Goal: Task Accomplishment & Management: Manage account settings

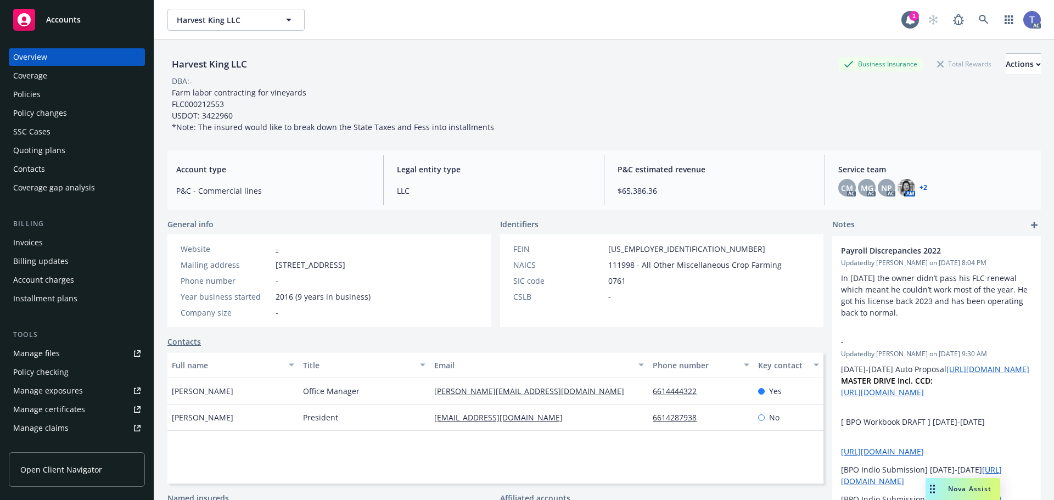
click at [50, 149] on div "Quoting plans" at bounding box center [39, 151] width 52 height 18
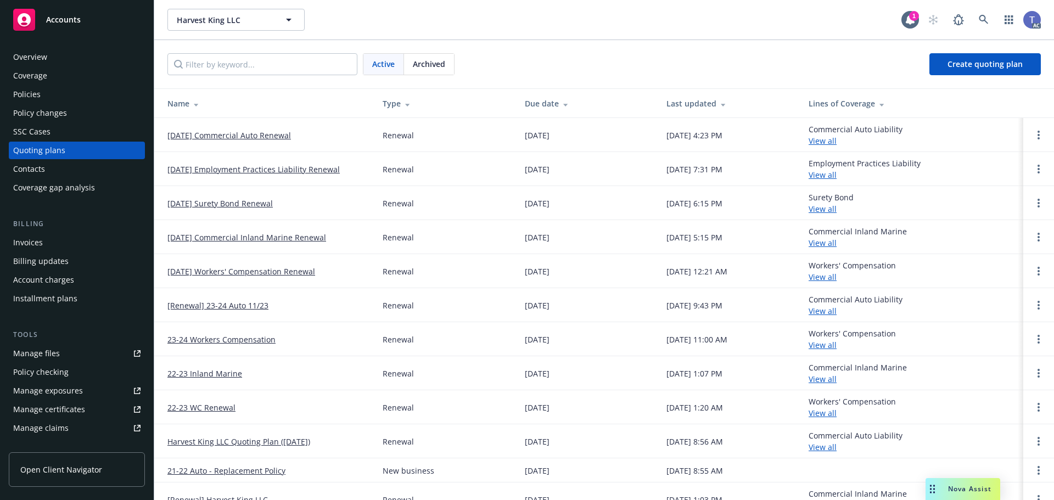
click at [235, 134] on link "[DATE] Commercial Auto Renewal" at bounding box center [228, 136] width 123 height 12
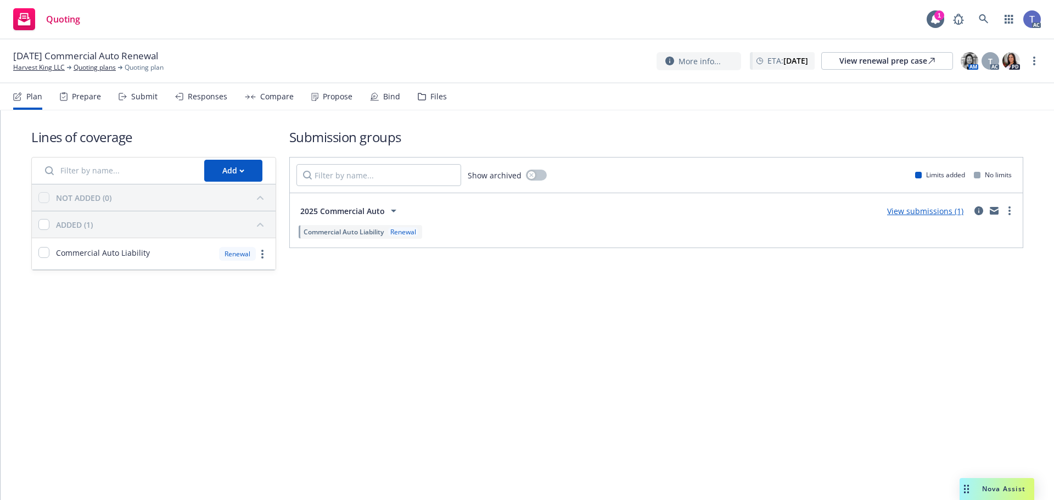
click at [123, 92] on div "Submit" at bounding box center [138, 96] width 39 height 26
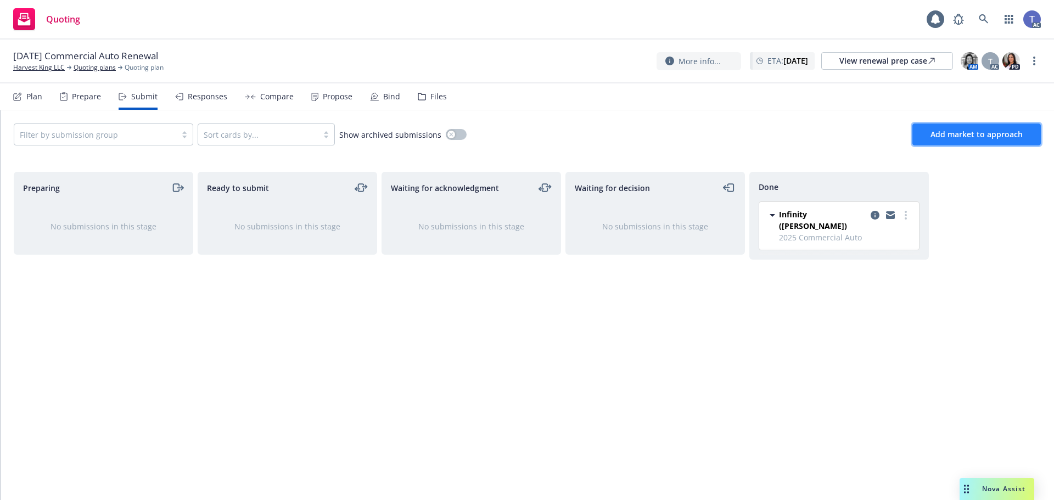
click at [974, 140] on button "Add market to approach" at bounding box center [976, 134] width 128 height 22
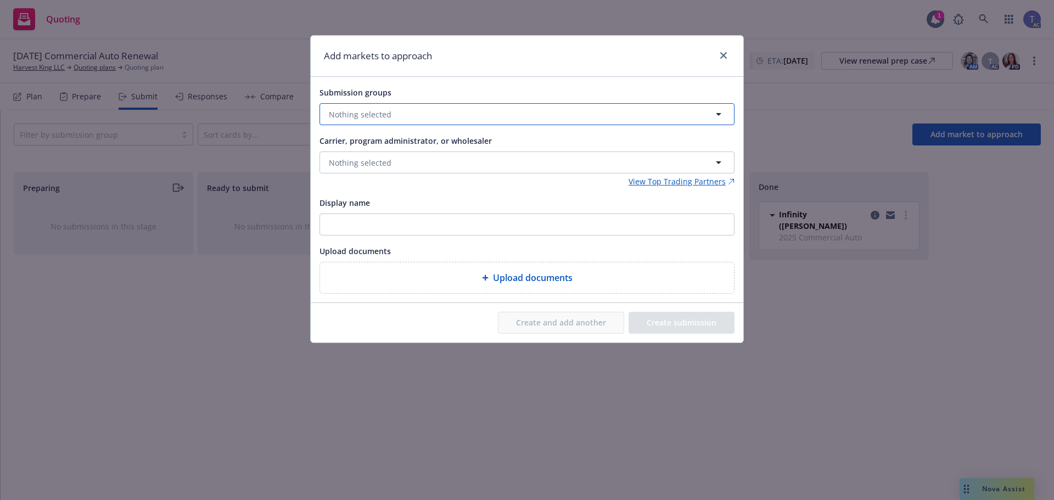
click at [369, 116] on span "Nothing selected" at bounding box center [360, 115] width 63 height 12
drag, startPoint x: 375, startPoint y: 181, endPoint x: 371, endPoint y: 177, distance: 5.8
click at [375, 180] on span "Commercial Auto Liability" at bounding box center [396, 179] width 94 height 12
checkbox input "true"
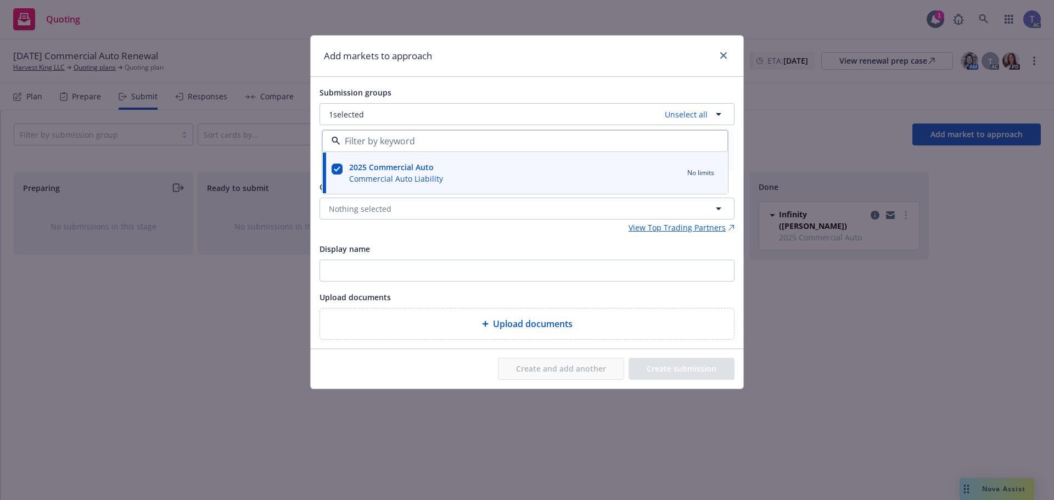
click at [472, 228] on div "View Top Trading Partners" at bounding box center [526, 228] width 415 height 12
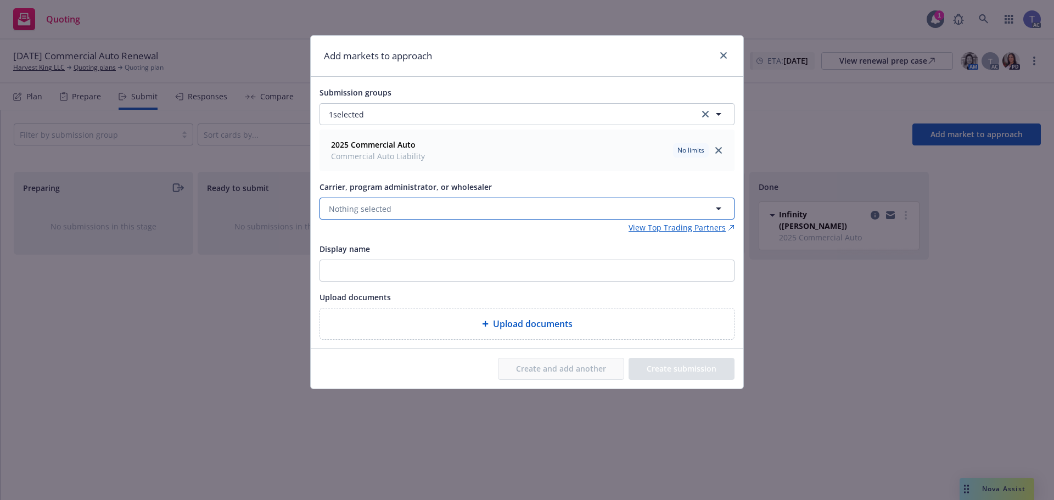
click at [375, 205] on span "Nothing selected" at bounding box center [360, 209] width 63 height 12
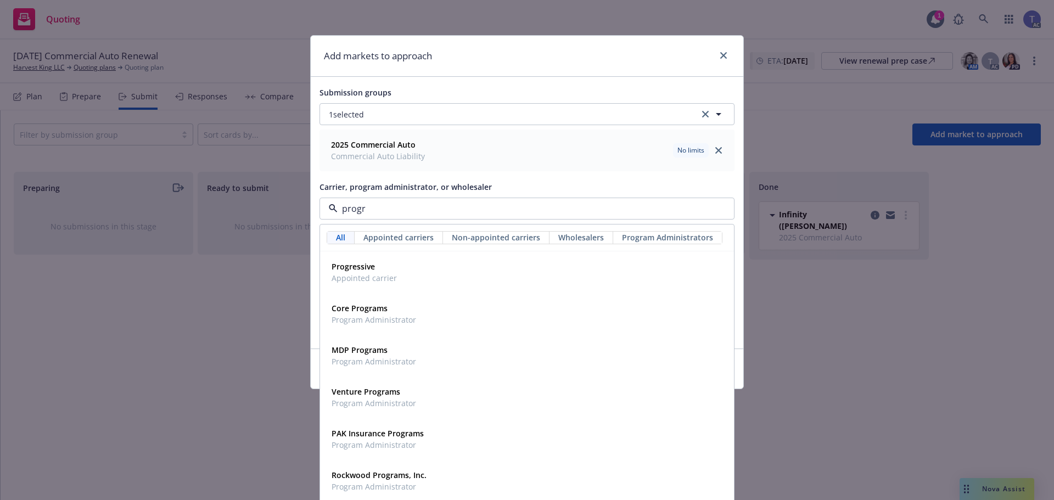
type input "progre"
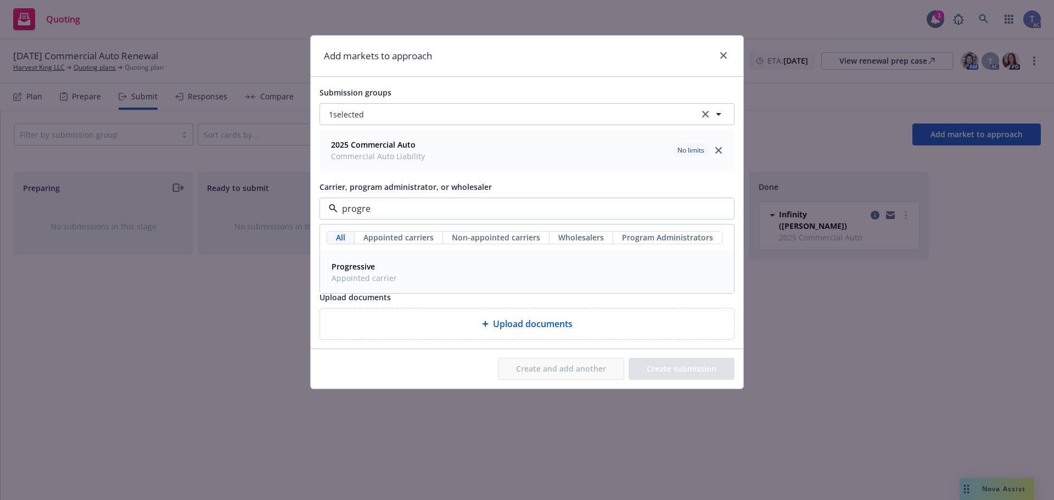
click at [447, 261] on div "Progressive Appointed carrier" at bounding box center [527, 271] width 400 height 27
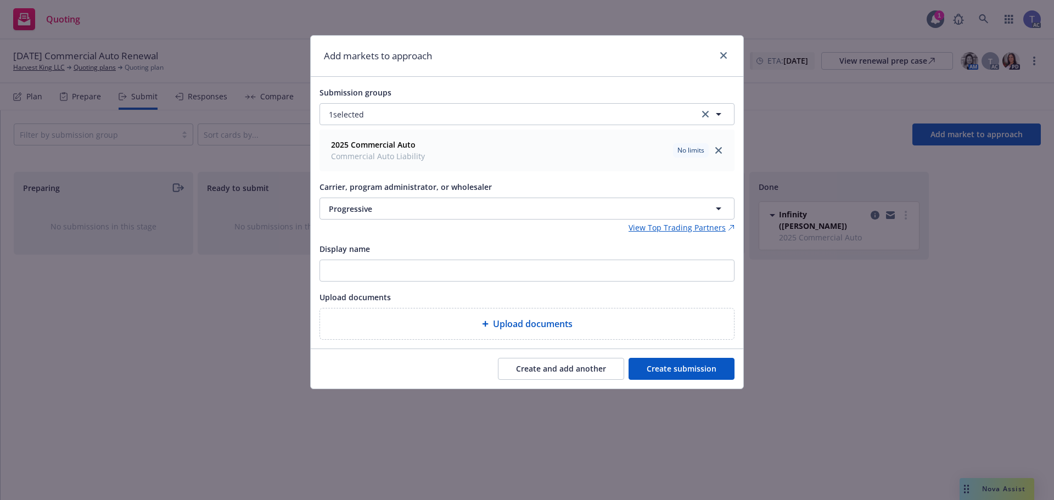
click at [672, 364] on button "Create submission" at bounding box center [681, 369] width 106 height 22
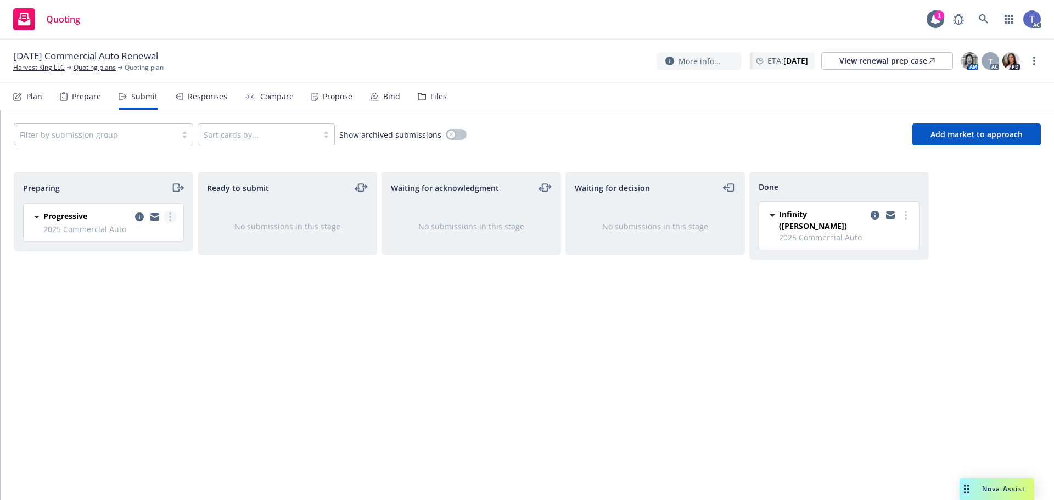
click at [173, 217] on link "more" at bounding box center [170, 216] width 13 height 13
click at [134, 304] on span "Add accepted decision" at bounding box center [121, 305] width 110 height 10
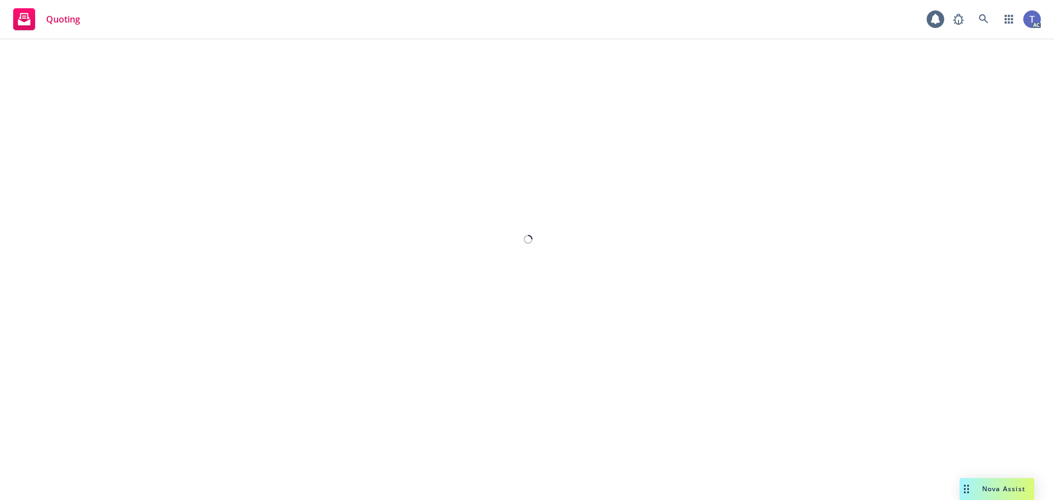
select select "12"
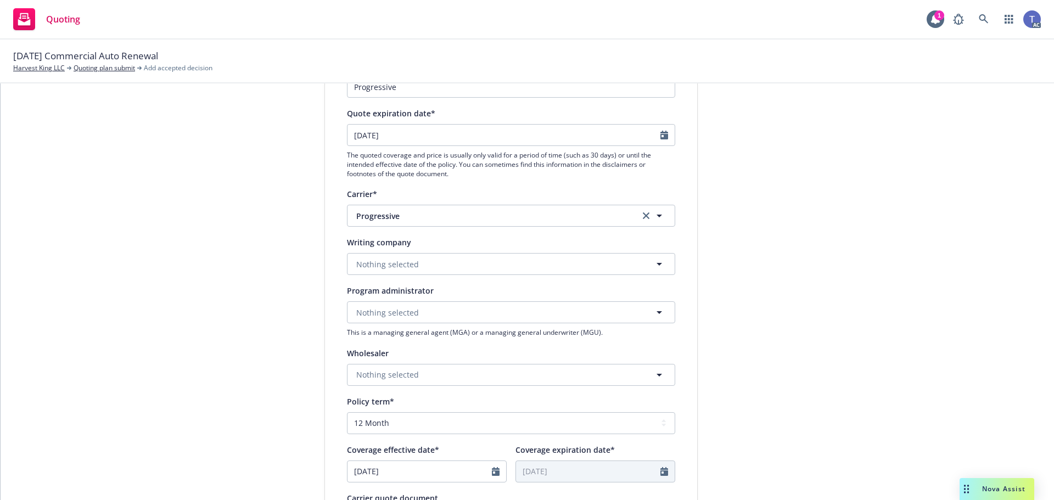
scroll to position [165, 0]
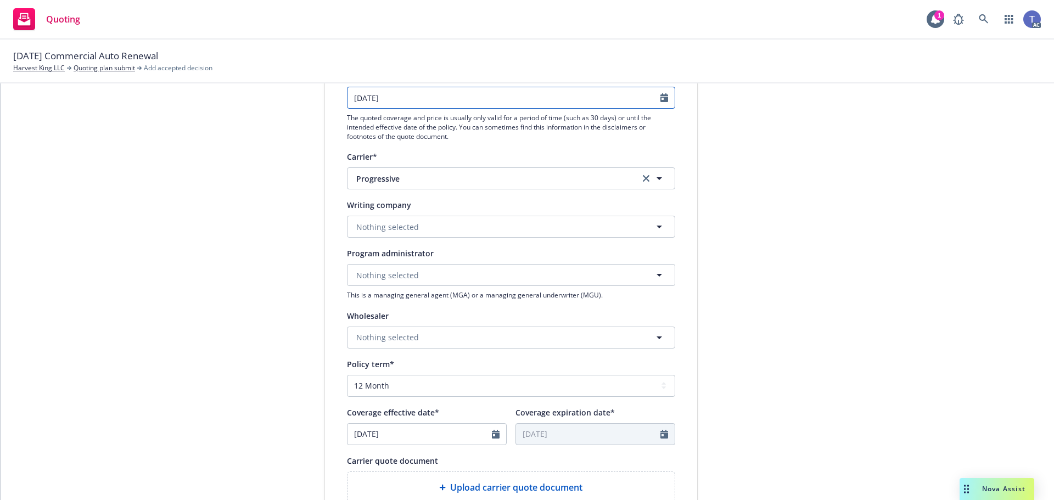
click at [412, 102] on input "[DATE]" at bounding box center [503, 97] width 313 height 21
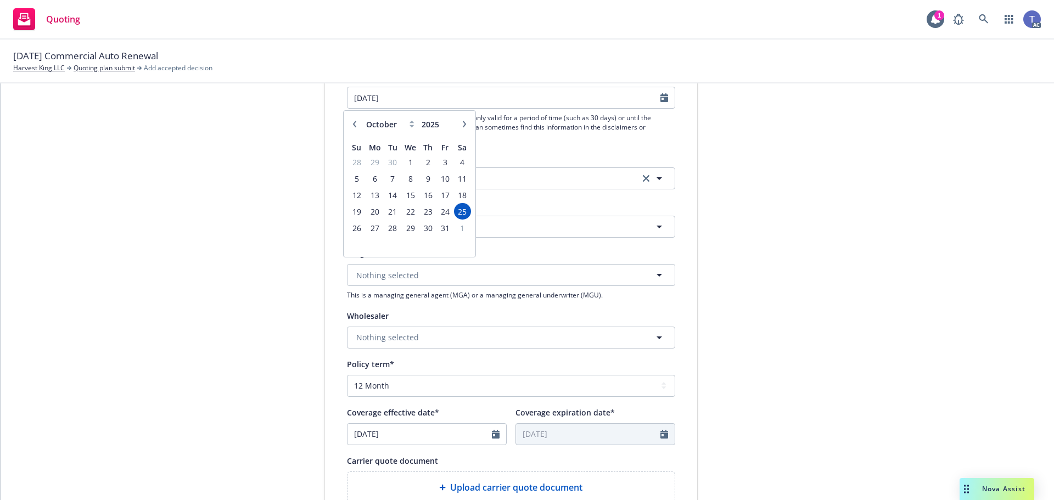
click at [464, 127] on button "button" at bounding box center [464, 123] width 13 height 13
select select "11"
click at [386, 227] on span "25" at bounding box center [392, 228] width 15 height 14
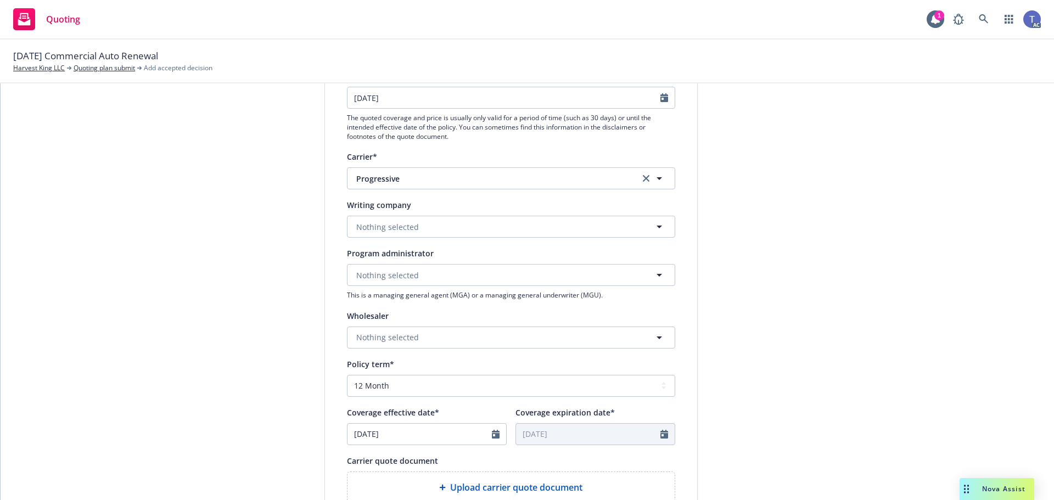
type input "[DATE]"
click at [444, 91] on input "[DATE]" at bounding box center [503, 97] width 313 height 21
select select "11"
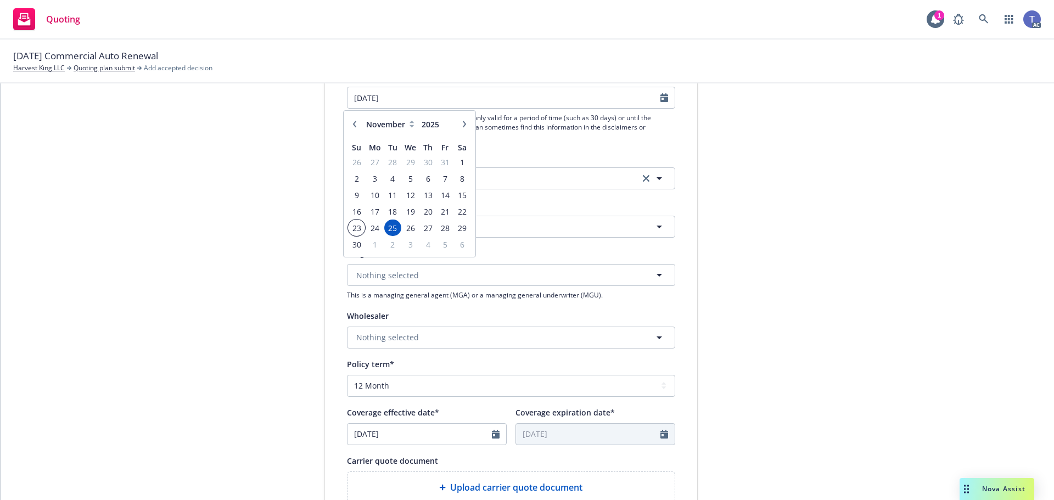
click at [356, 223] on span "23" at bounding box center [356, 228] width 15 height 14
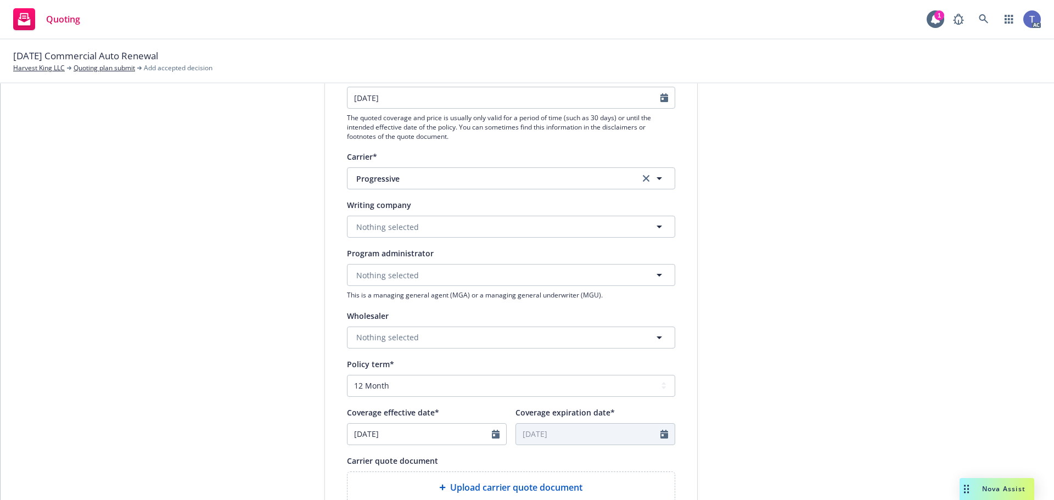
type input "[DATE]"
click at [401, 232] on span "Nothing selected" at bounding box center [387, 227] width 63 height 12
type input "united"
click at [431, 265] on span "Domestic - 11770" at bounding box center [425, 269] width 133 height 12
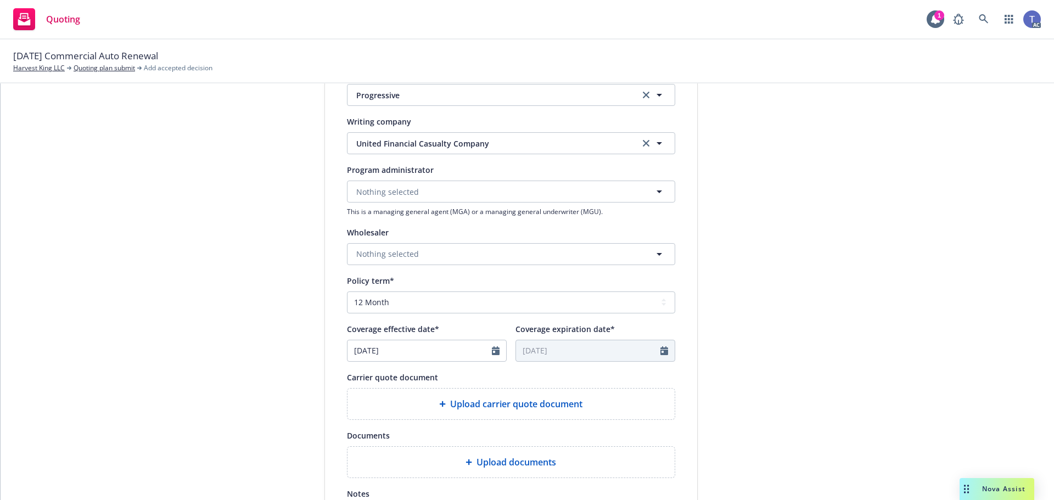
scroll to position [274, 0]
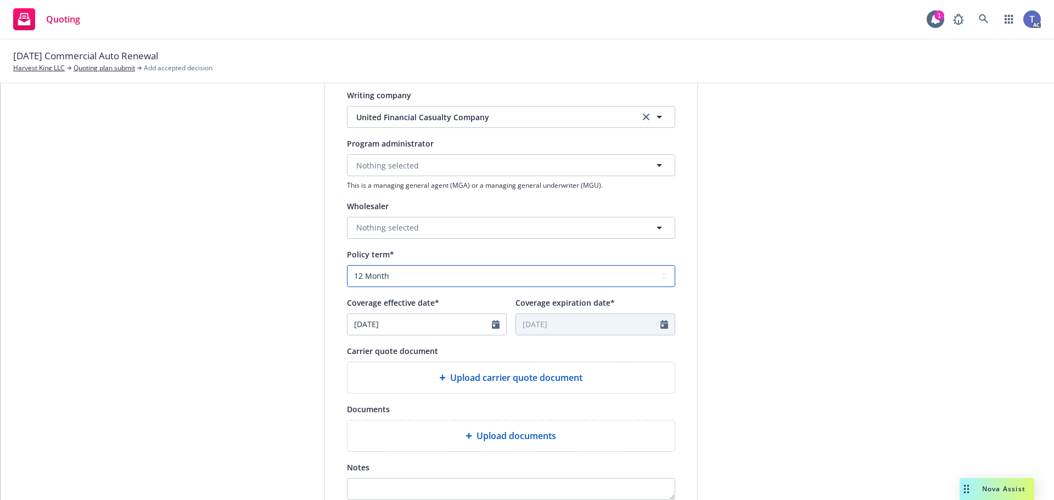
click at [454, 272] on select "Select policy term 12 Month 6 Month 4 Month 3 Month 2 Month 1 Month 36 Month (3…" at bounding box center [511, 276] width 328 height 22
select select "6"
click at [347, 265] on select "Select policy term 12 Month 6 Month 4 Month 3 Month 2 Month 1 Month 36 Month (3…" at bounding box center [511, 276] width 328 height 22
type input "[DATE]"
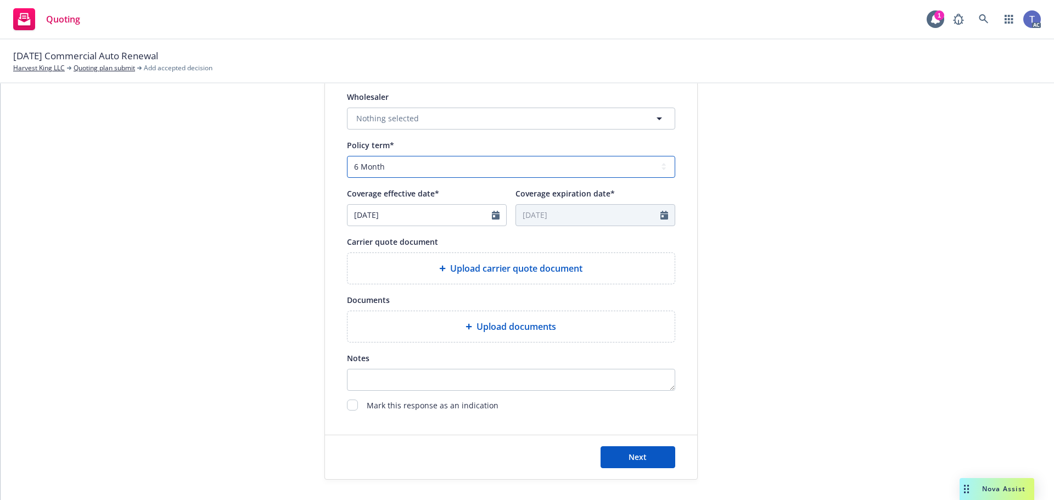
scroll to position [384, 0]
click at [512, 255] on div "Upload carrier quote document" at bounding box center [510, 267] width 327 height 31
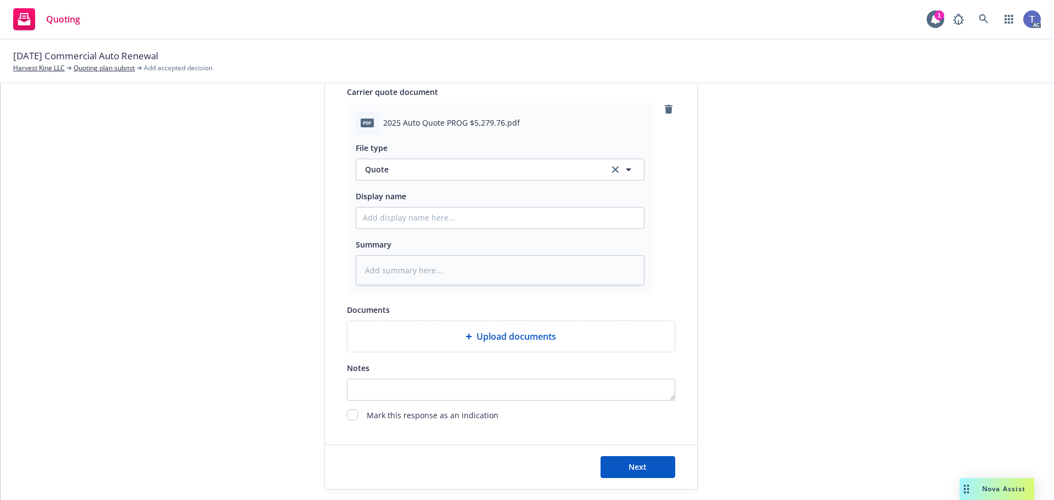
scroll to position [567, 0]
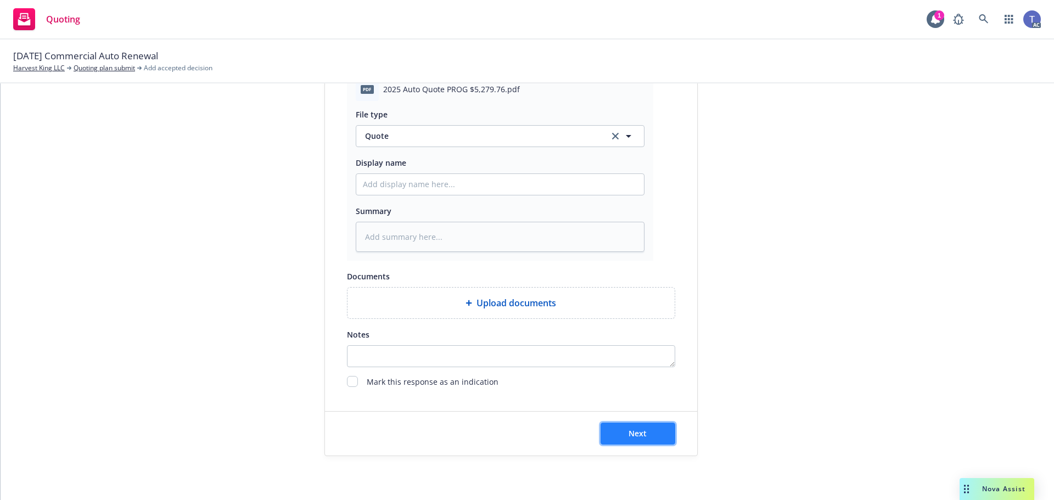
click at [625, 423] on button "Next" at bounding box center [637, 434] width 75 height 22
type textarea "x"
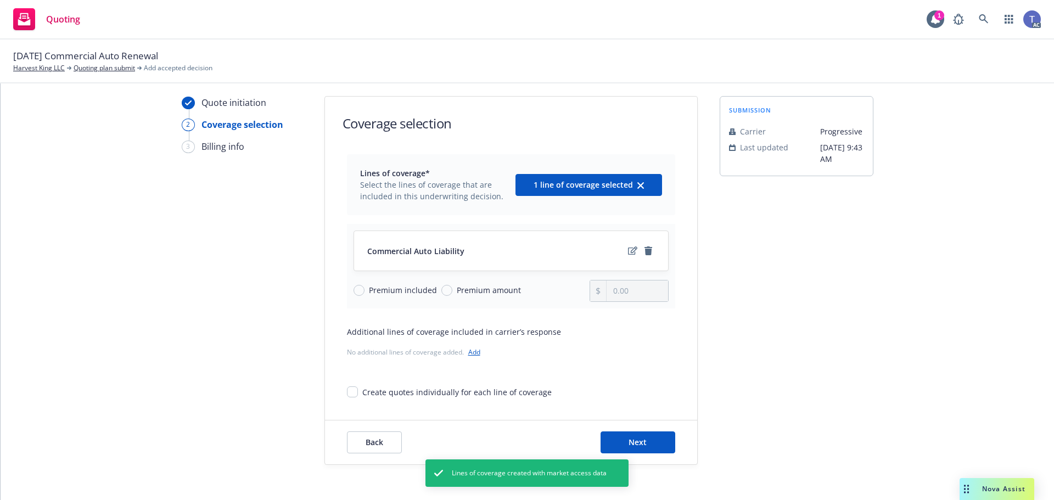
scroll to position [40, 0]
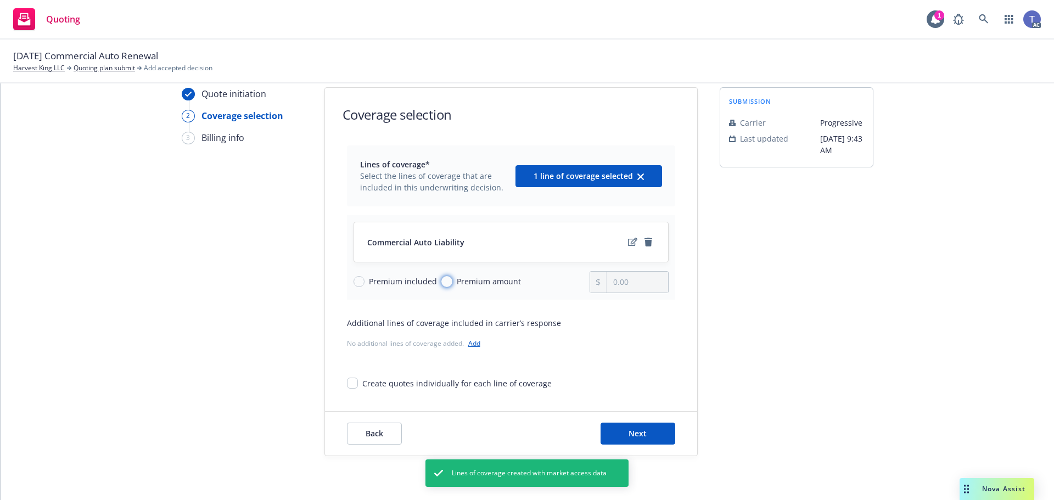
click at [441, 283] on input "Premium amount" at bounding box center [446, 281] width 11 height 11
radio input "true"
click at [648, 289] on input "0.00" at bounding box center [636, 282] width 61 height 21
click at [639, 278] on input "0.00" at bounding box center [636, 282] width 61 height 21
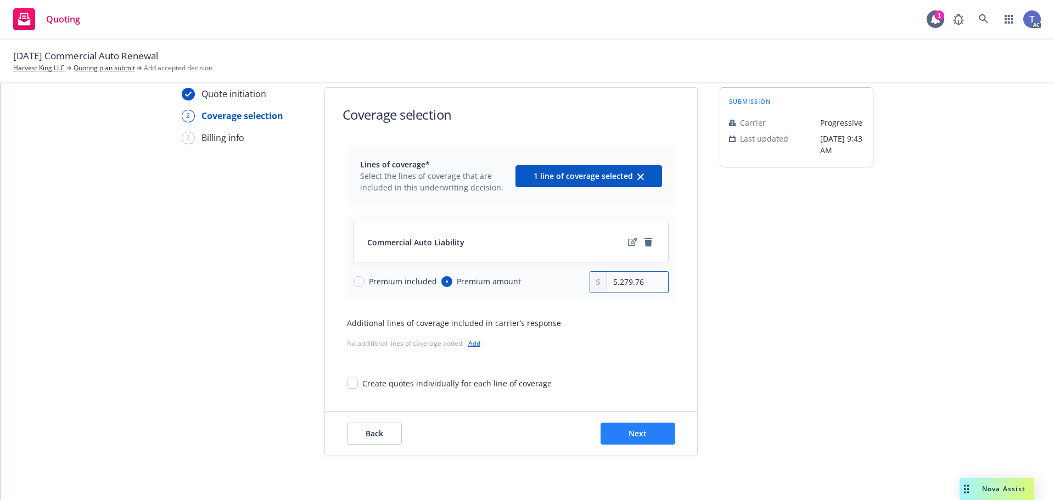
type input "5,279.76"
click at [620, 437] on button "Next" at bounding box center [637, 434] width 75 height 22
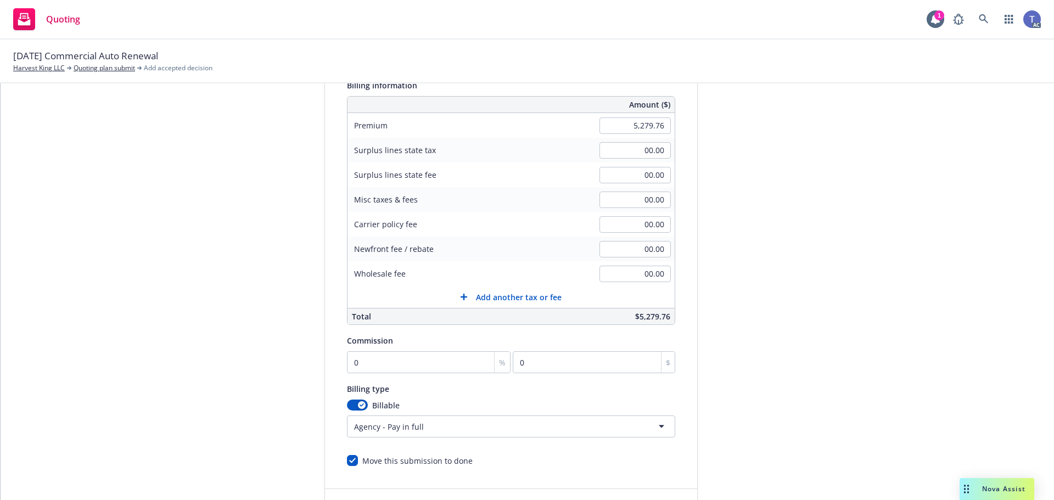
scroll to position [233, 0]
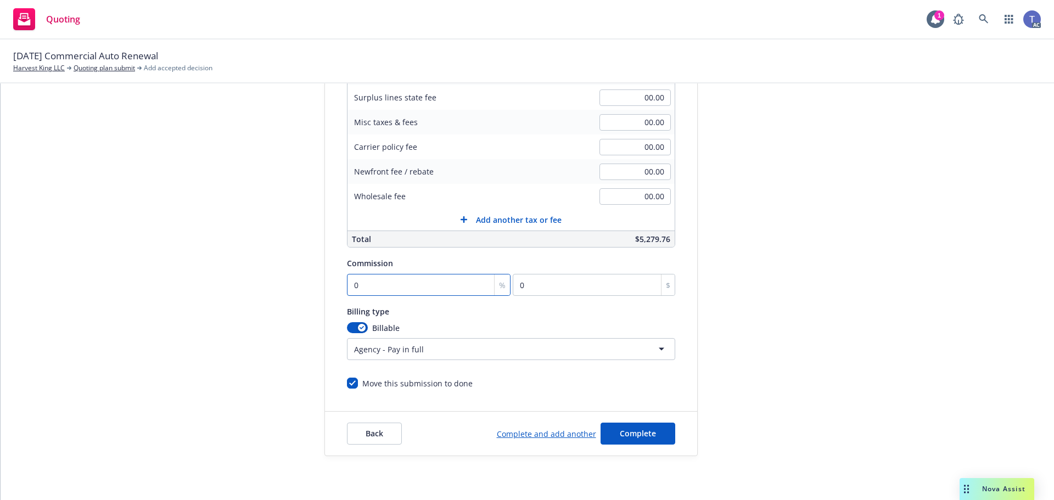
click at [395, 290] on input "0" at bounding box center [429, 285] width 164 height 22
type input "1"
type input "52.8"
type input "10"
type input "527.98"
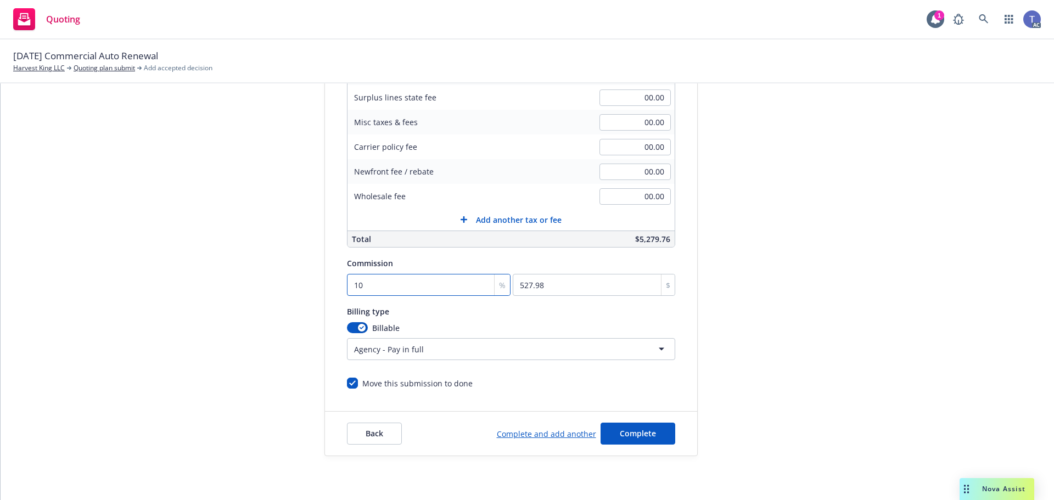
type input "10"
click at [619, 313] on div "Billing type" at bounding box center [511, 311] width 328 height 13
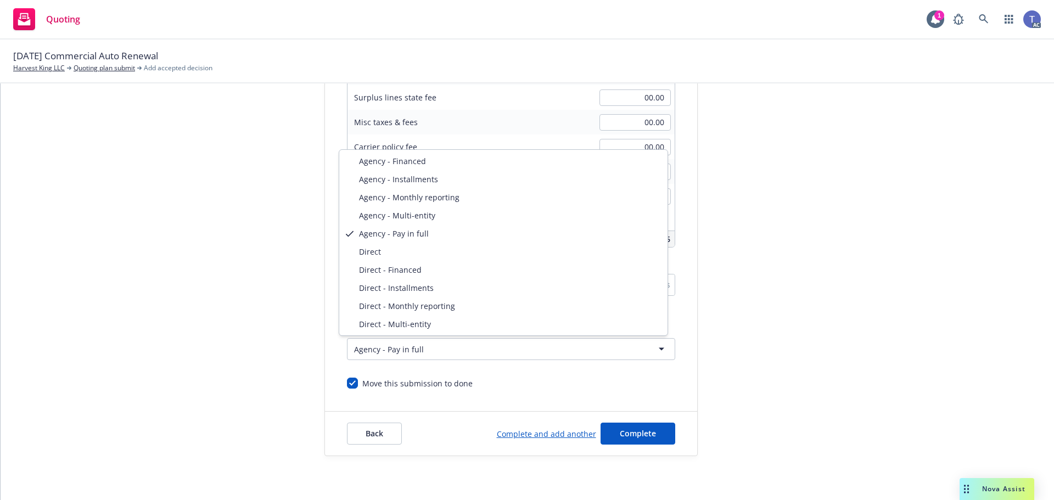
click at [597, 351] on html "Quoting 1 AC 11/23/25 Commercial Auto Renewal Harvest King LLC Quoting plan sub…" at bounding box center [527, 250] width 1054 height 500
select select "DIRECT"
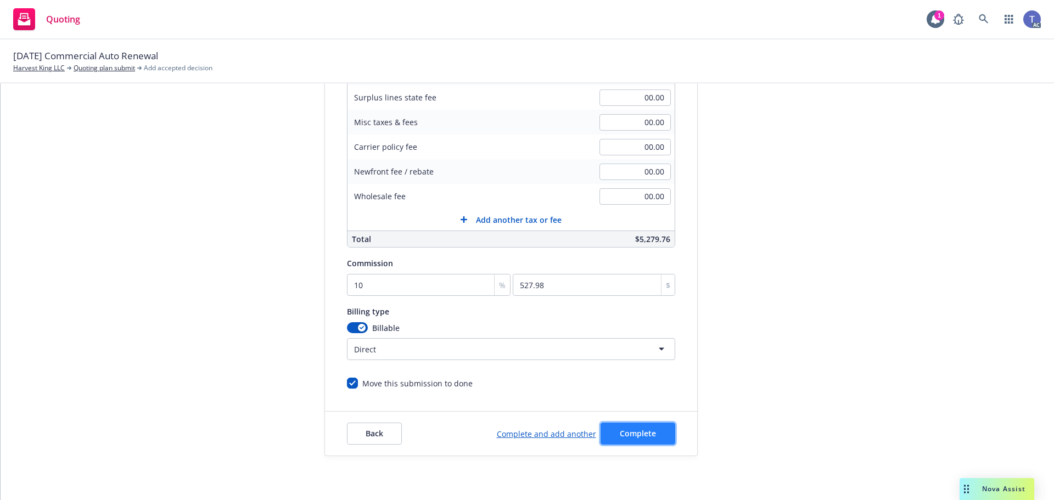
click at [639, 428] on span "Complete" at bounding box center [638, 433] width 36 height 10
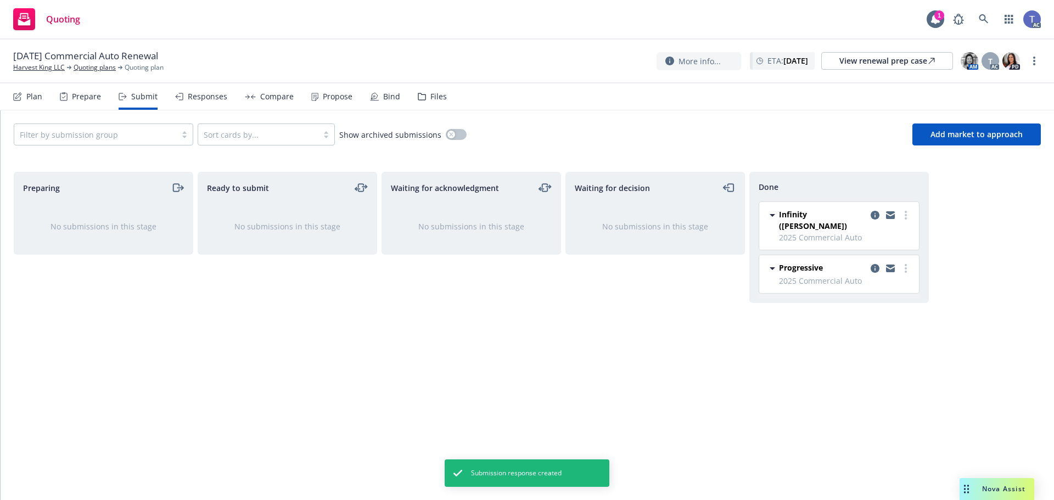
click at [435, 106] on div "Files" at bounding box center [432, 96] width 29 height 26
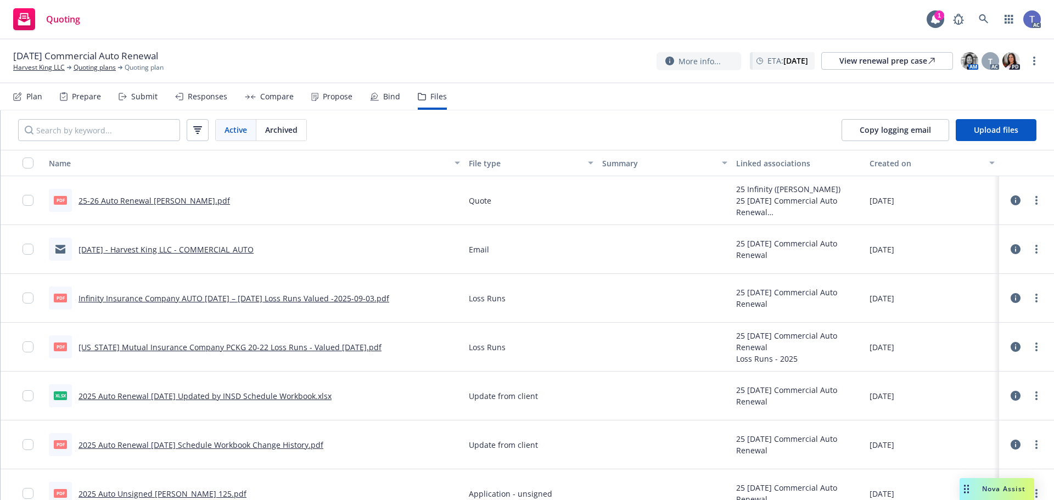
click at [359, 32] on div "Quoting 1 AC" at bounding box center [527, 20] width 1054 height 40
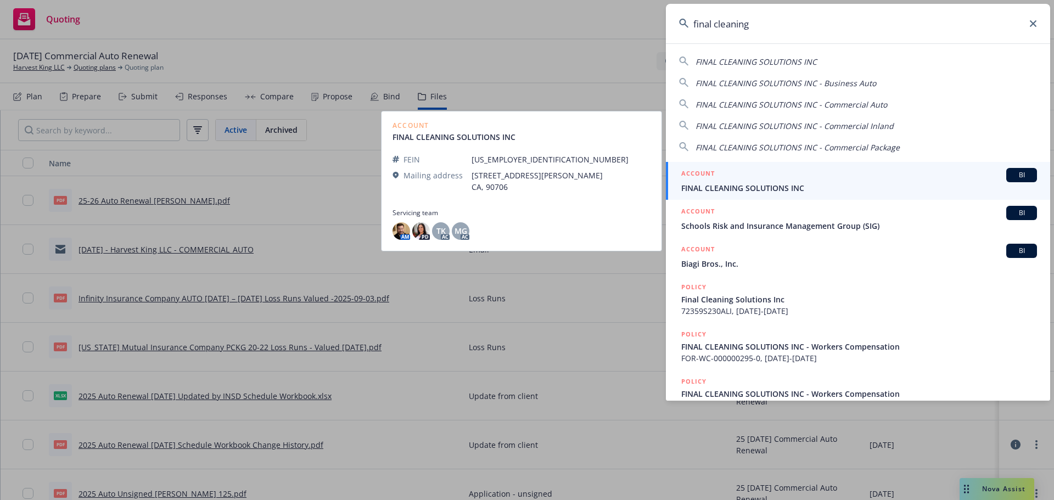
type input "final cleaning"
click at [744, 173] on div "ACCOUNT BI" at bounding box center [859, 175] width 356 height 14
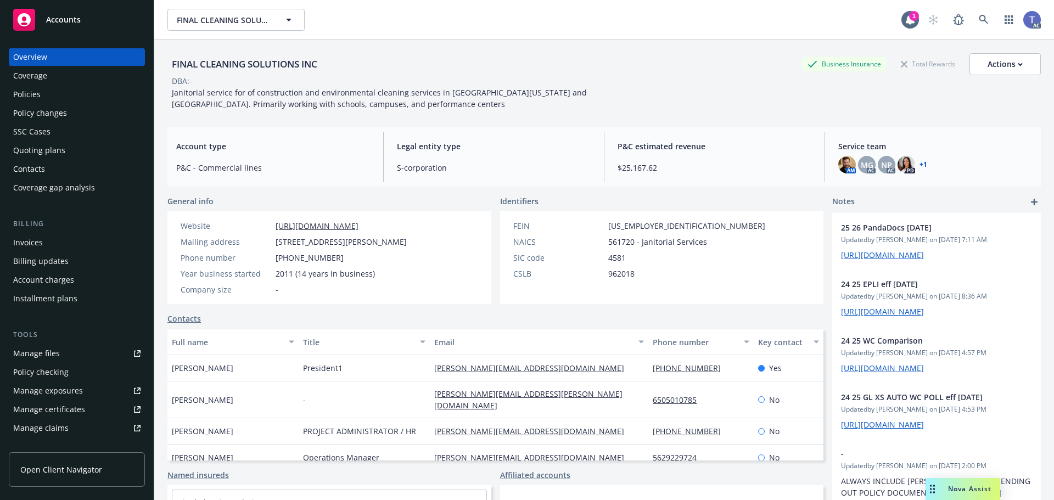
click at [33, 116] on div "Policy changes" at bounding box center [40, 113] width 54 height 18
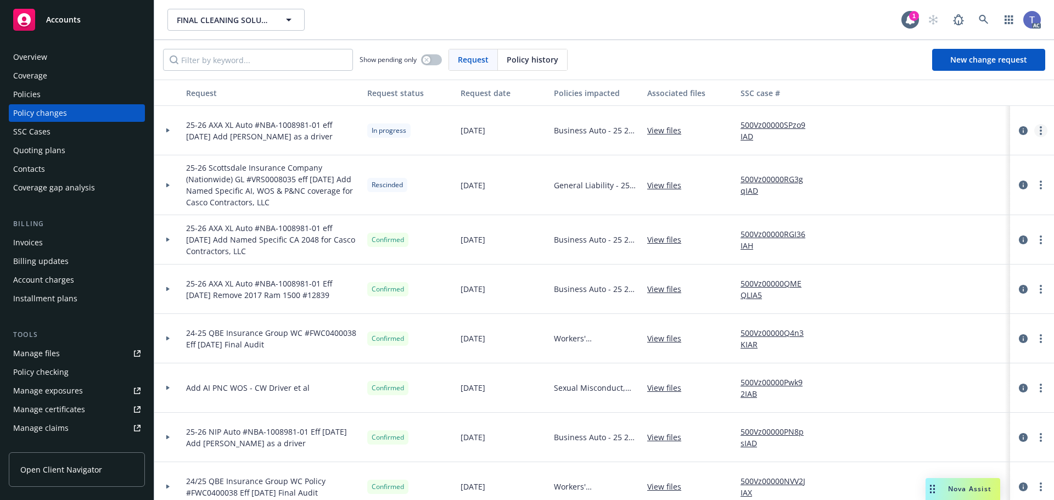
click at [1034, 132] on link "more" at bounding box center [1040, 130] width 13 height 13
drag, startPoint x: 915, startPoint y: 222, endPoint x: 898, endPoint y: 216, distance: 18.1
click at [915, 222] on link "Resume workflow" at bounding box center [944, 219] width 188 height 22
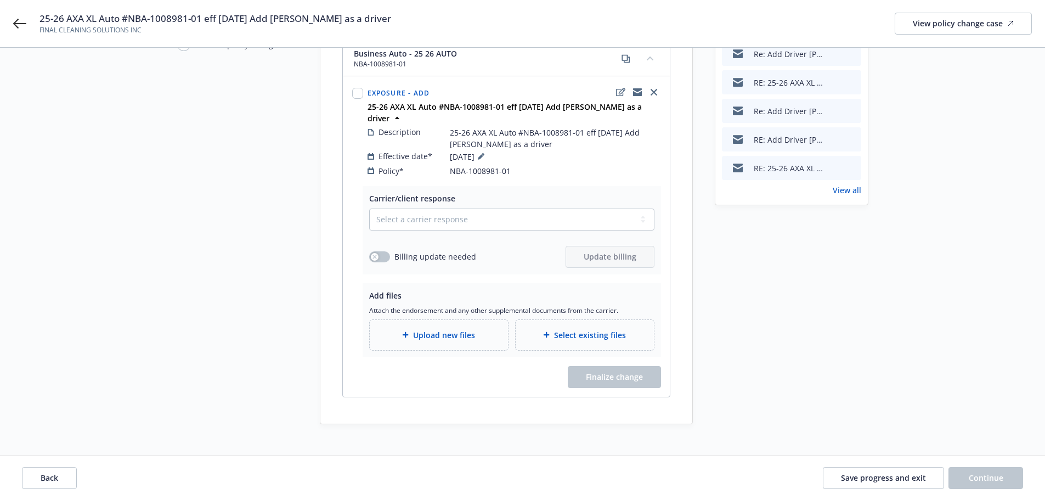
scroll to position [140, 0]
click at [508, 207] on select "Select a carrier response Accepted Accepted with revision No endorsement needed…" at bounding box center [511, 218] width 285 height 22
select select "ACCEPTED"
click at [369, 207] on select "Select a carrier response Accepted Accepted with revision No endorsement needed…" at bounding box center [511, 218] width 285 height 22
click at [431, 319] on div "Upload new files" at bounding box center [439, 334] width 138 height 30
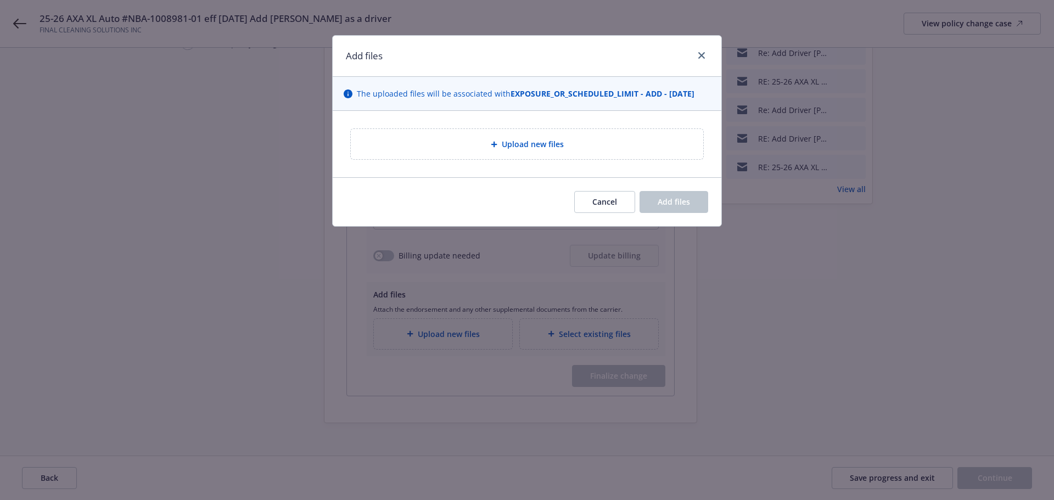
click at [485, 158] on div "Upload new files" at bounding box center [527, 144] width 352 height 30
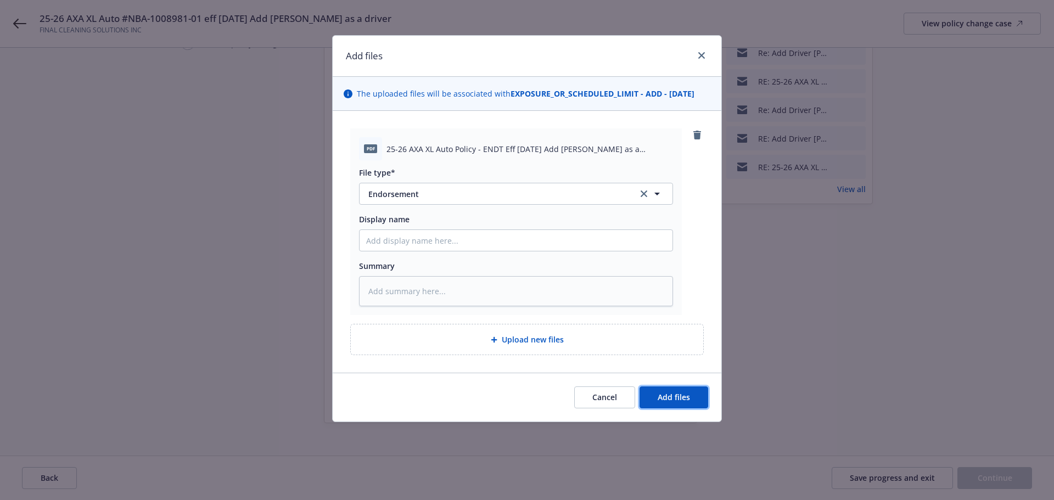
drag, startPoint x: 691, startPoint y: 401, endPoint x: 690, endPoint y: 393, distance: 7.2
click at [691, 398] on button "Add files" at bounding box center [673, 397] width 69 height 22
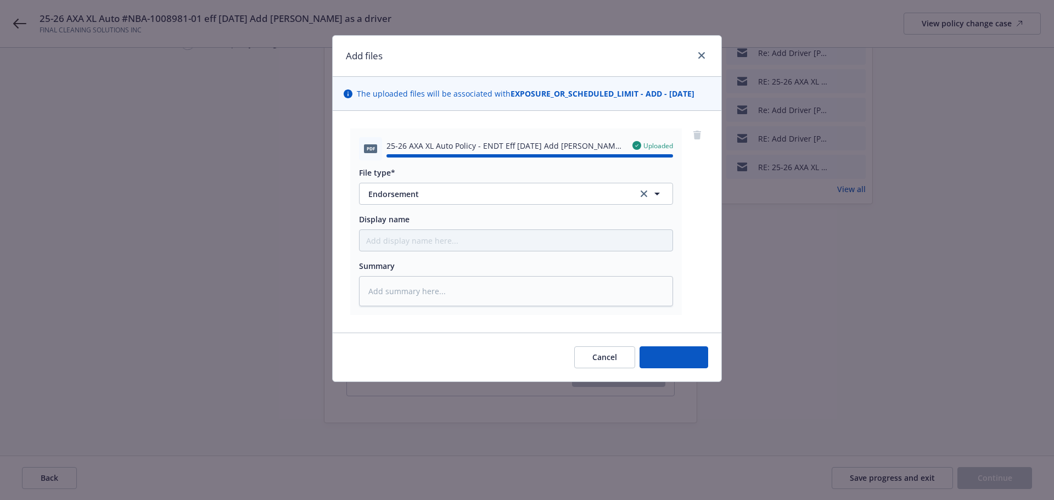
type textarea "x"
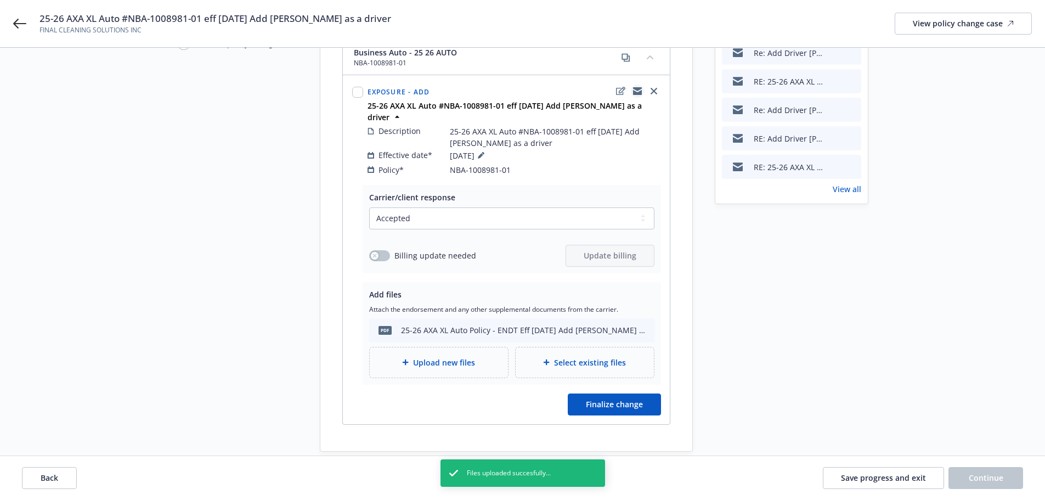
click at [639, 90] on icon "copyLogging" at bounding box center [637, 92] width 9 height 5
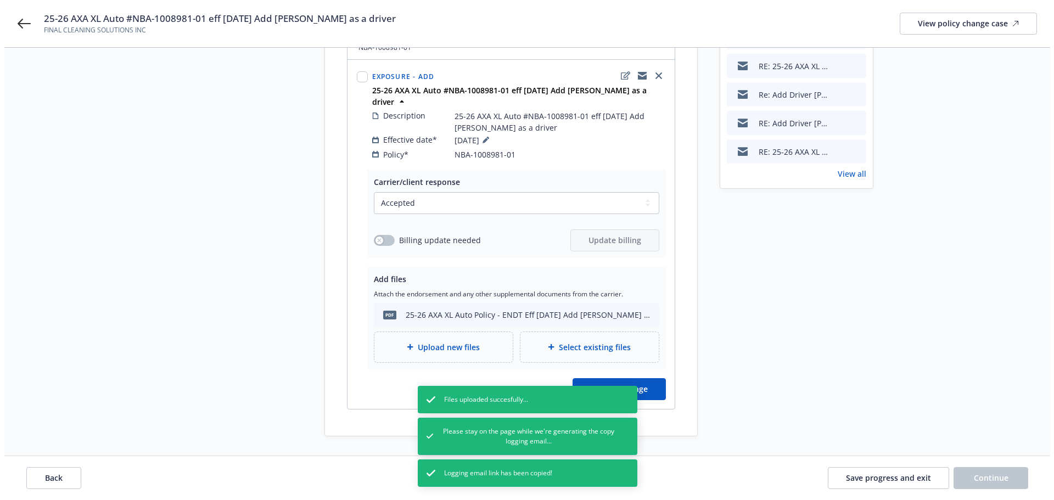
scroll to position [168, 0]
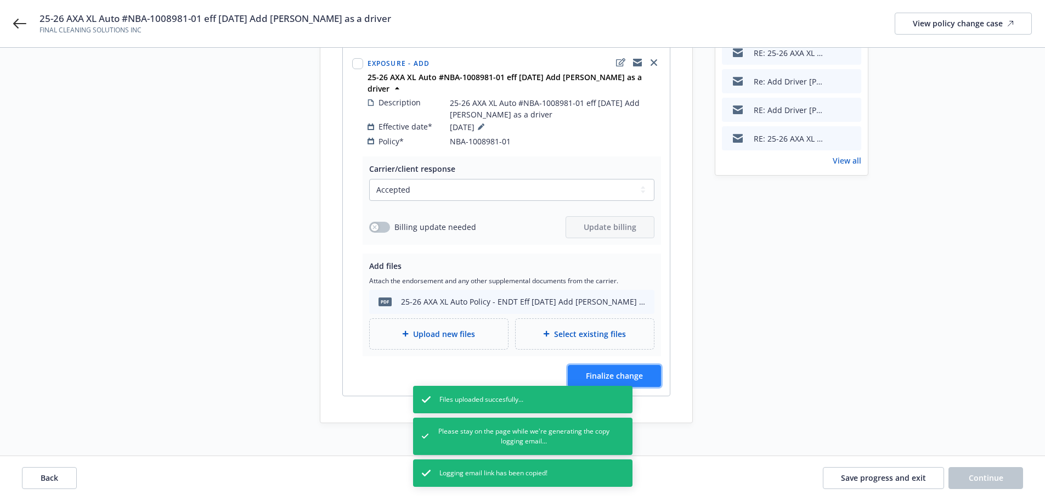
click at [636, 370] on span "Finalize change" at bounding box center [614, 375] width 57 height 10
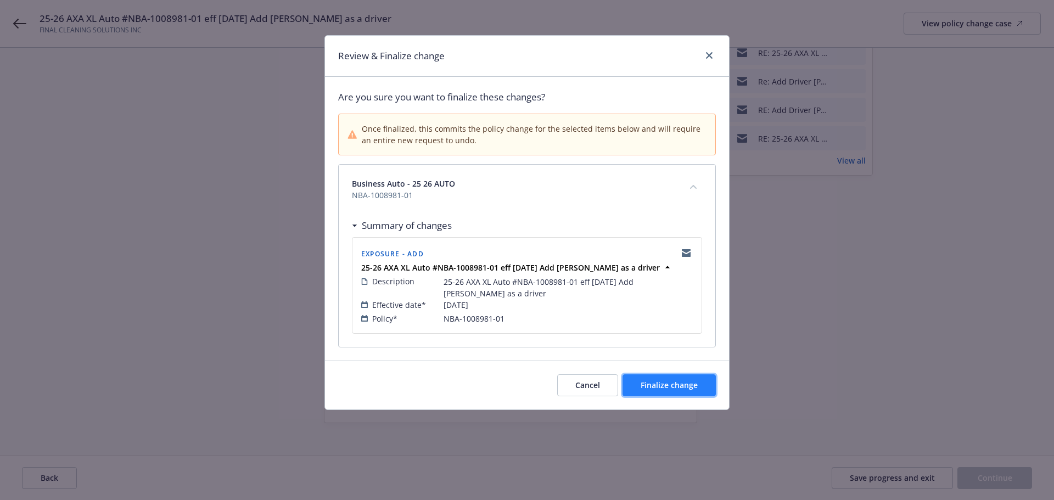
click at [693, 391] on button "Finalize change" at bounding box center [668, 385] width 93 height 22
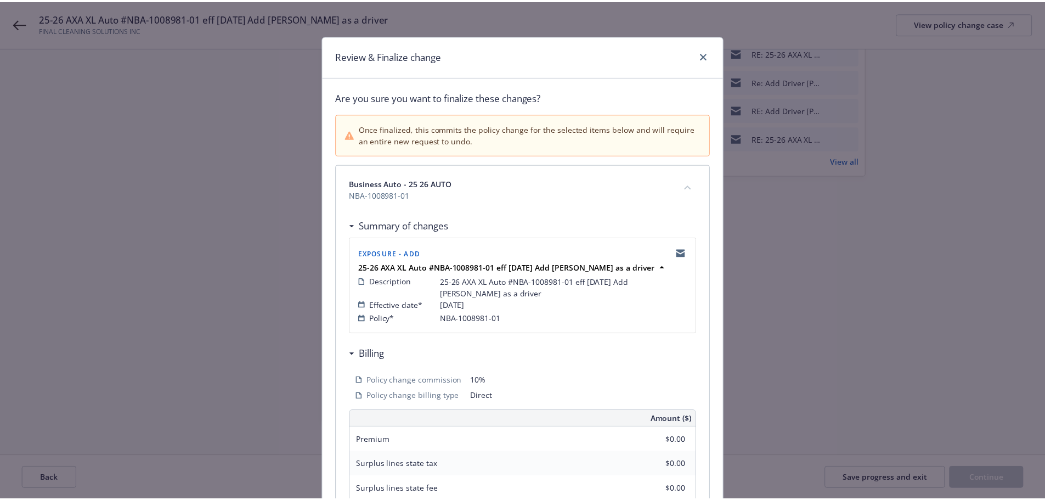
scroll to position [156, 0]
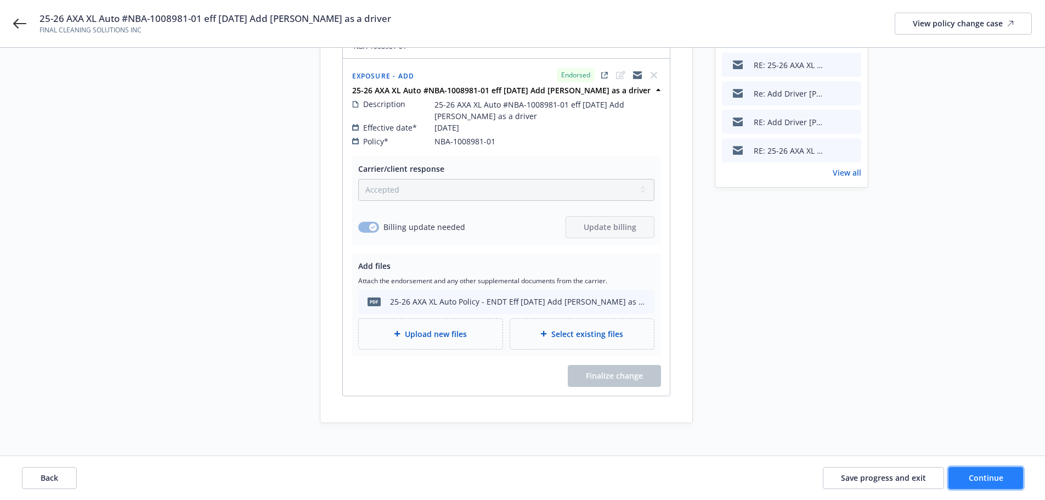
click at [990, 480] on span "Continue" at bounding box center [986, 478] width 35 height 10
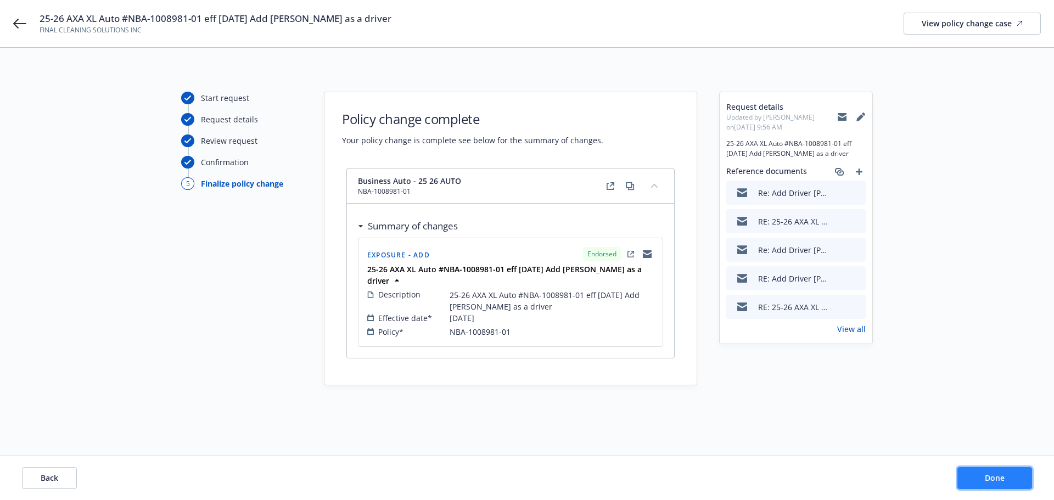
click at [988, 477] on span "Done" at bounding box center [995, 478] width 20 height 10
